Goal: Obtain resource: Download file/media

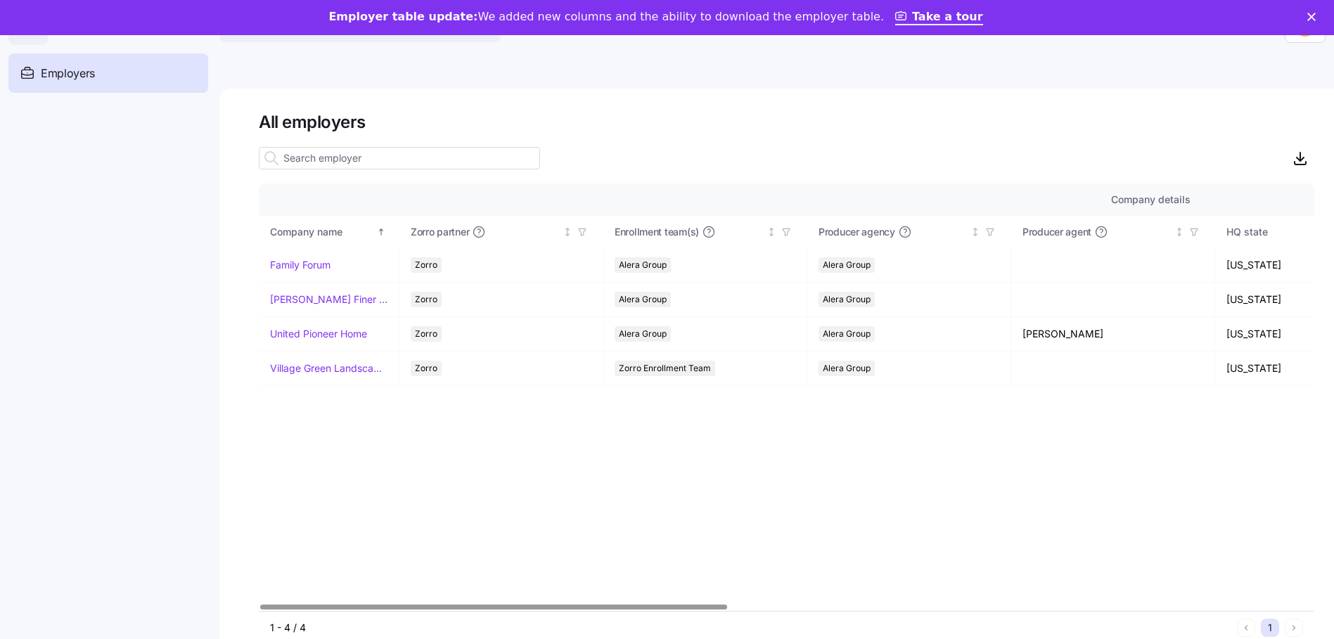
click at [1110, 475] on div "Company details Benefit status Company name Zorro partner Enrollment team(s) Pr…" at bounding box center [786, 398] width 1055 height 428
click at [300, 264] on link "Family Forum" at bounding box center [300, 265] width 60 height 14
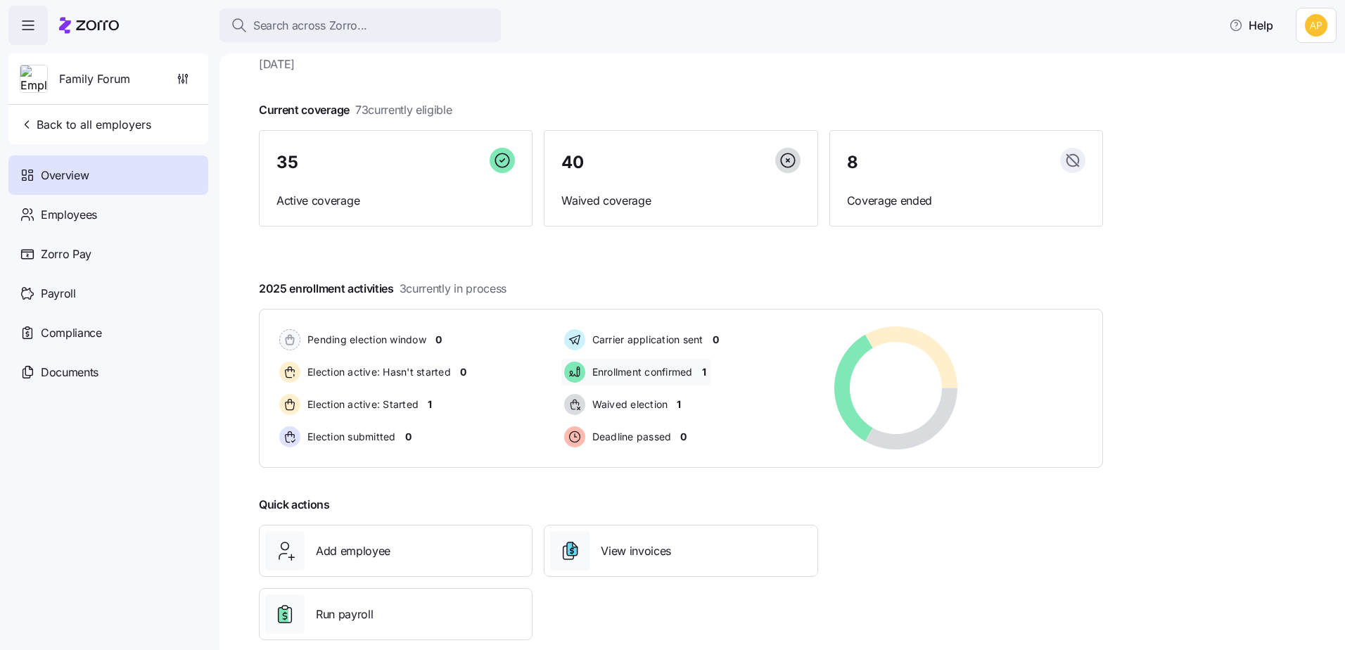
scroll to position [69, 0]
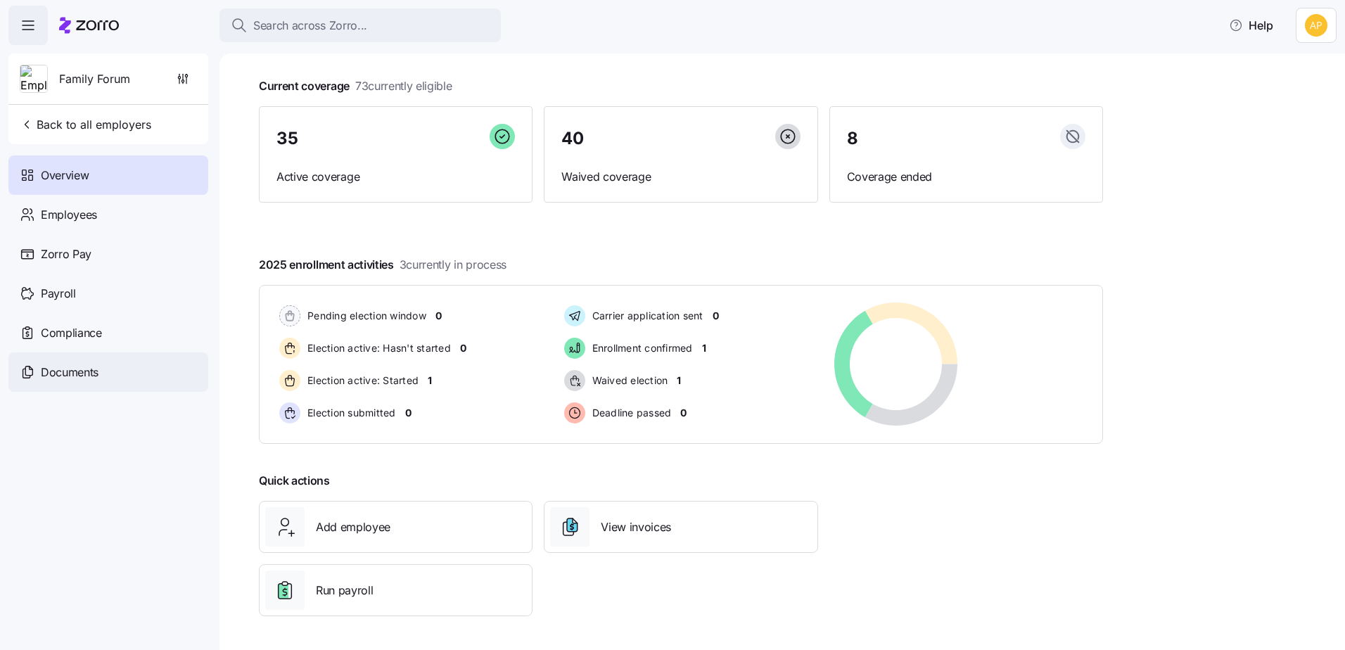
click at [79, 364] on span "Documents" at bounding box center [70, 373] width 58 height 18
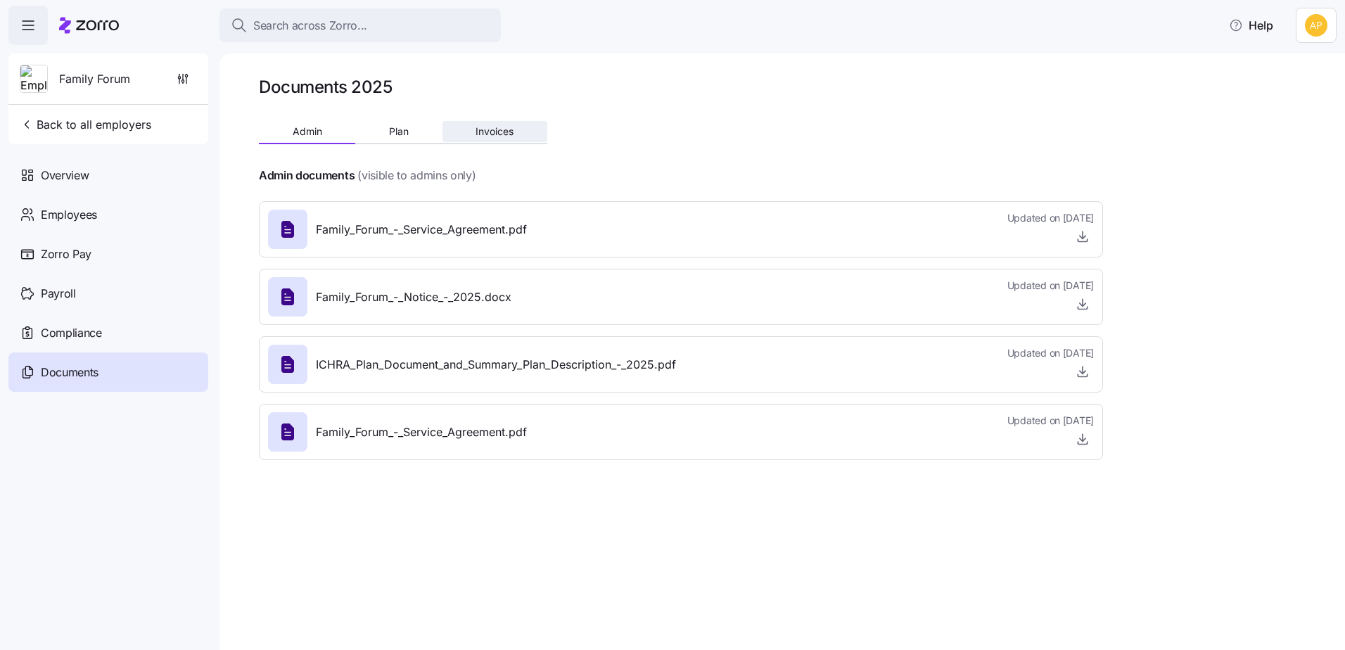
click at [493, 133] on span "Invoices" at bounding box center [494, 132] width 38 height 10
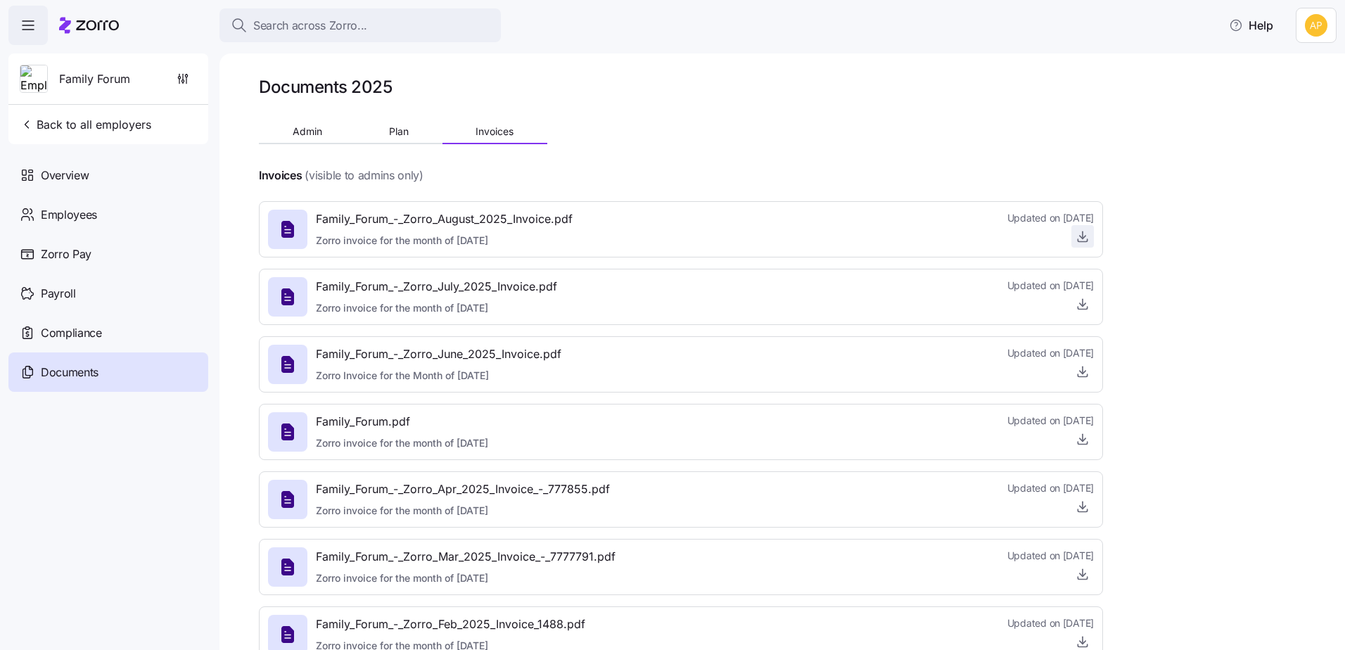
click at [1086, 234] on icon "button" at bounding box center [1082, 236] width 14 height 14
click at [46, 499] on nav "Family Forum Back to all employers Overview Employees Zorro Pay Payroll Complia…" at bounding box center [109, 347] width 219 height 605
click at [68, 252] on span "Zorro Pay" at bounding box center [66, 254] width 51 height 18
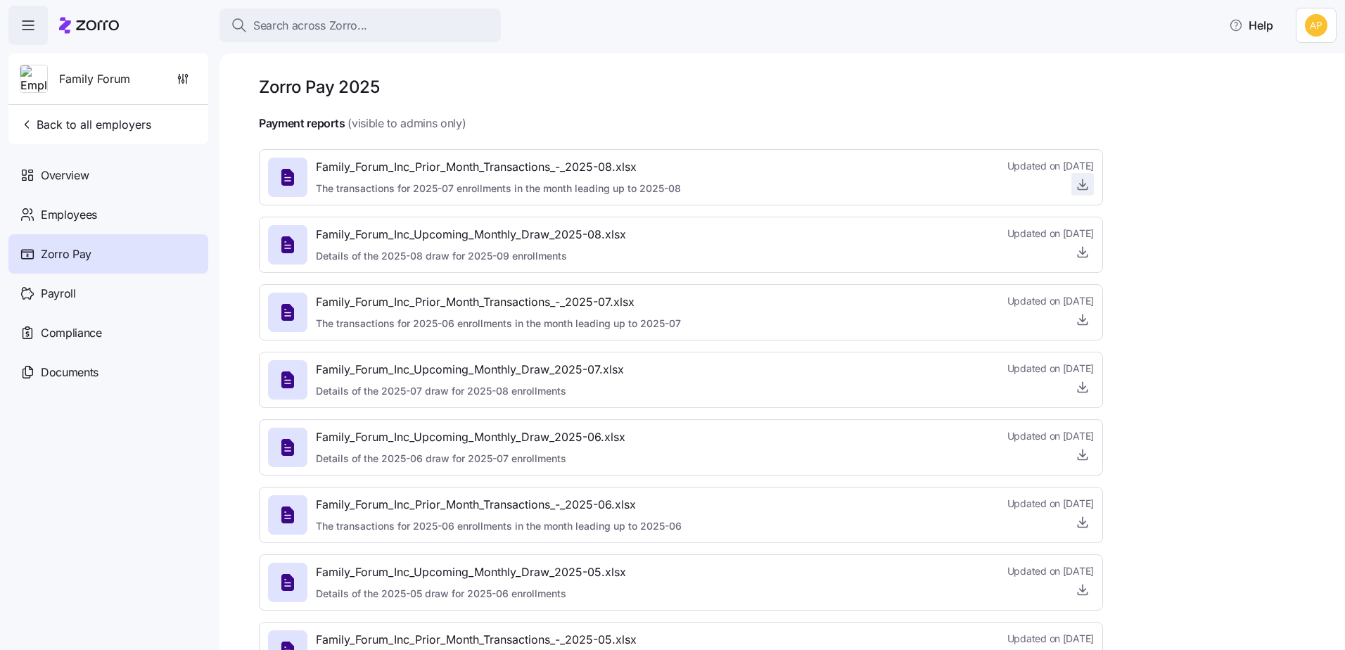
click at [1078, 186] on icon "button" at bounding box center [1082, 184] width 14 height 14
click at [22, 25] on icon "button" at bounding box center [28, 25] width 17 height 17
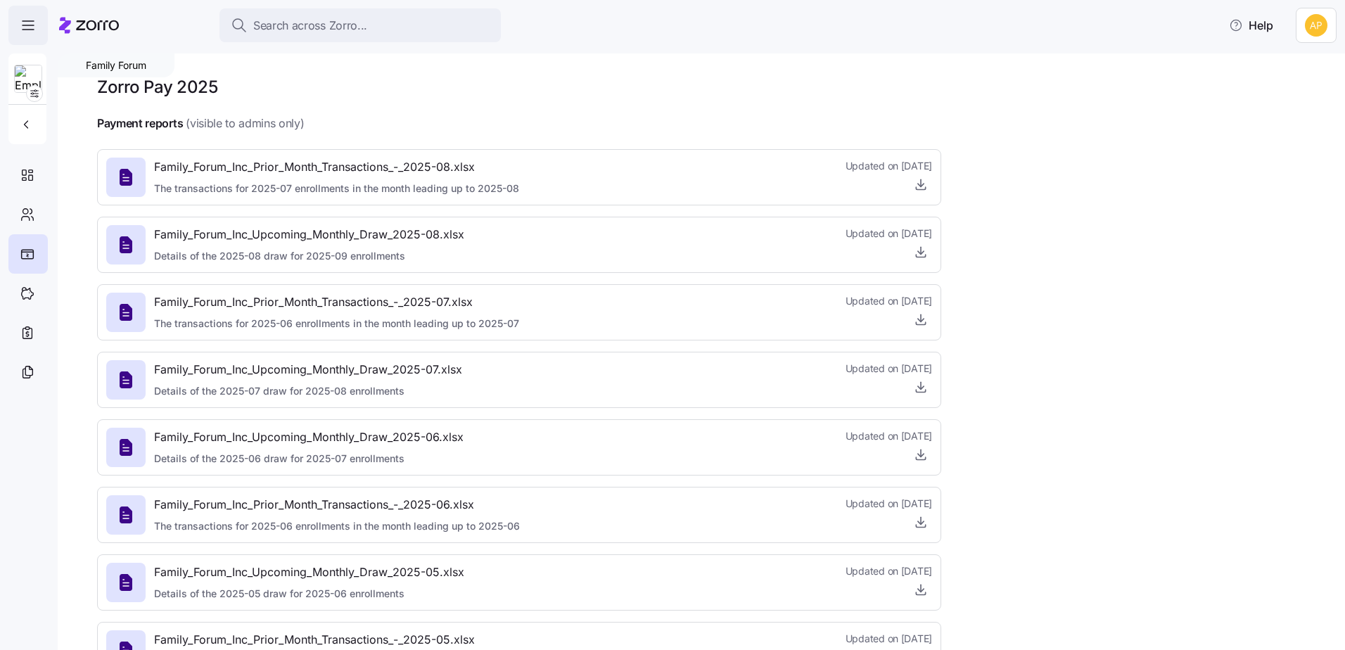
click at [16, 27] on span "button" at bounding box center [28, 25] width 38 height 38
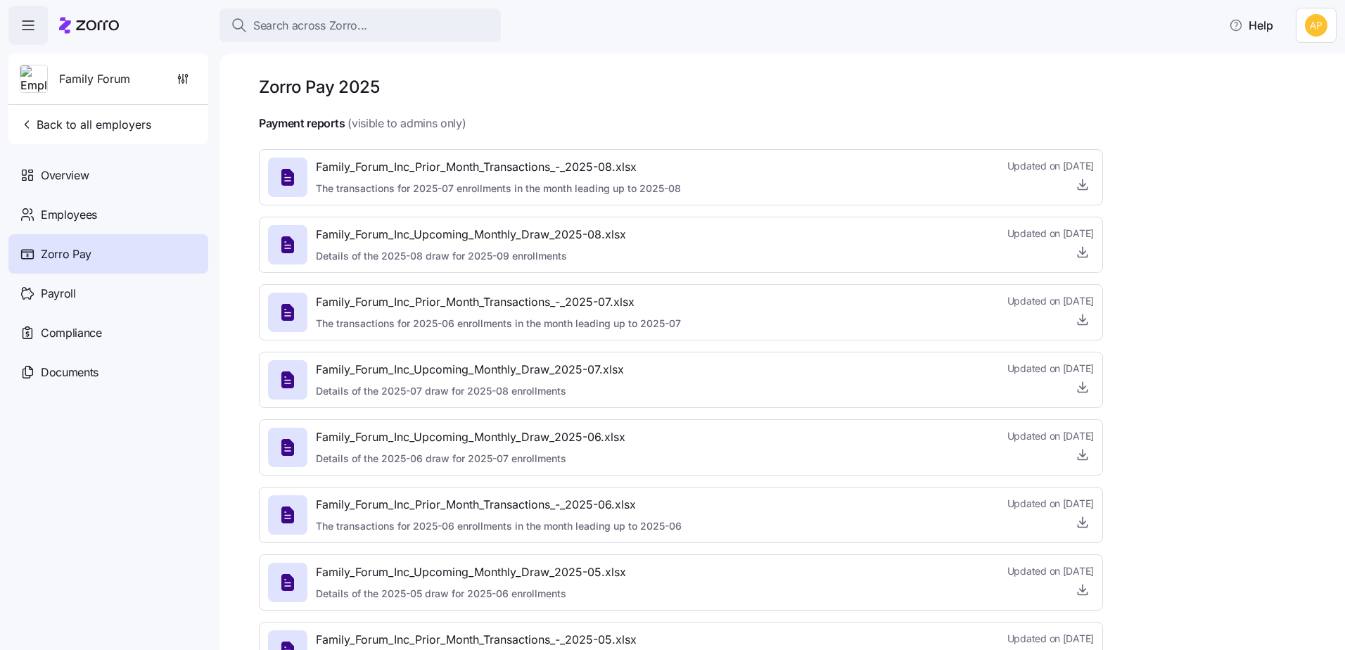
click at [146, 79] on div "Family Forum" at bounding box center [108, 78] width 188 height 51
click at [165, 78] on div "Family Forum" at bounding box center [108, 78] width 188 height 51
click at [110, 124] on span "Back to all employers" at bounding box center [85, 124] width 131 height 17
